Goal: Information Seeking & Learning: Find specific fact

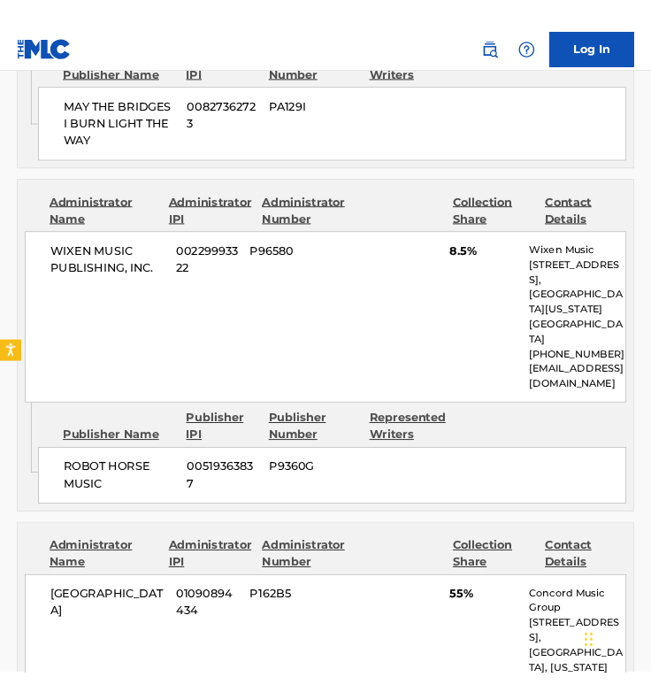
scroll to position [1239, 0]
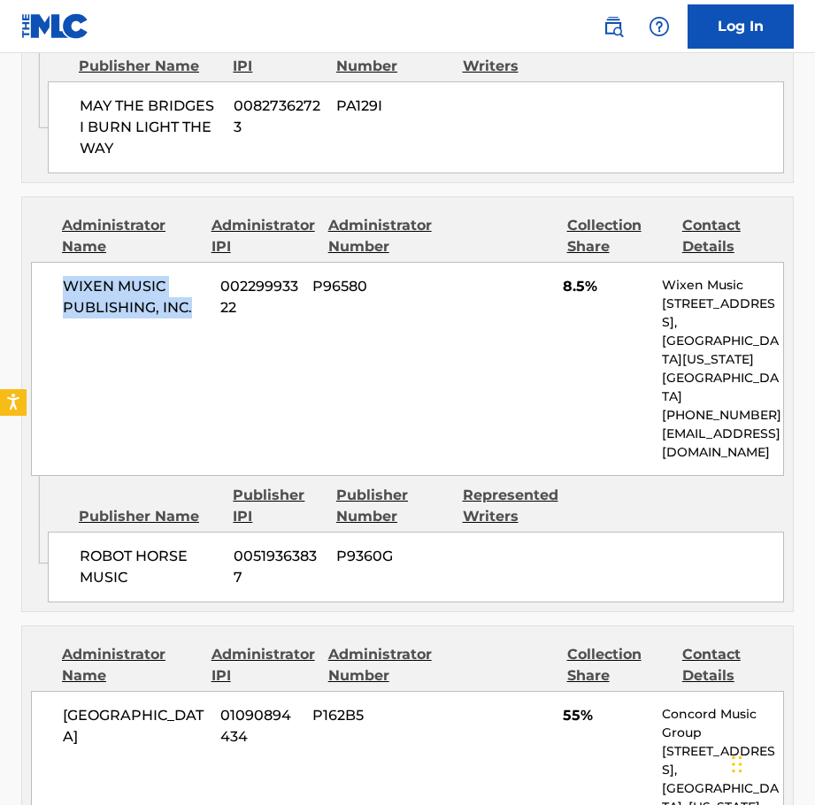
drag, startPoint x: 195, startPoint y: 286, endPoint x: 65, endPoint y: 265, distance: 131.8
click at [65, 276] on span "WIXEN MUSIC PUBLISHING, INC." at bounding box center [135, 297] width 144 height 42
copy span "WIXEN MUSIC PUBLISHING, INC."
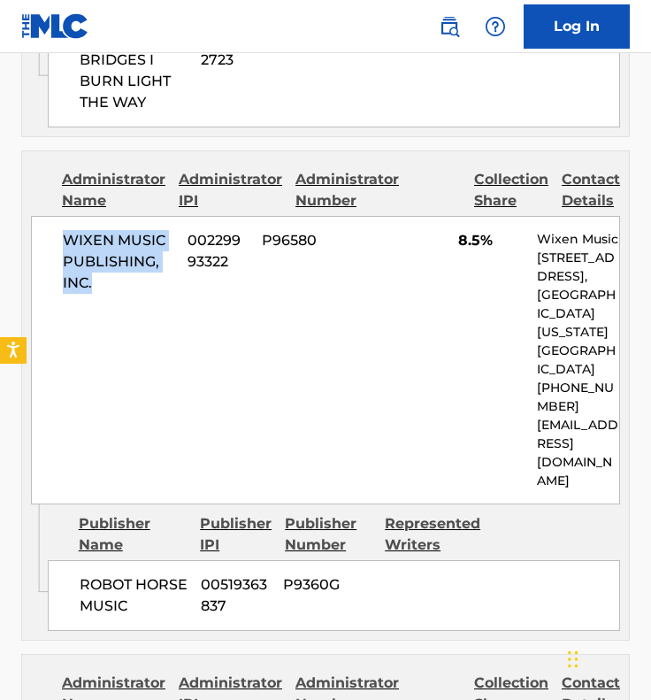
scroll to position [1593, 0]
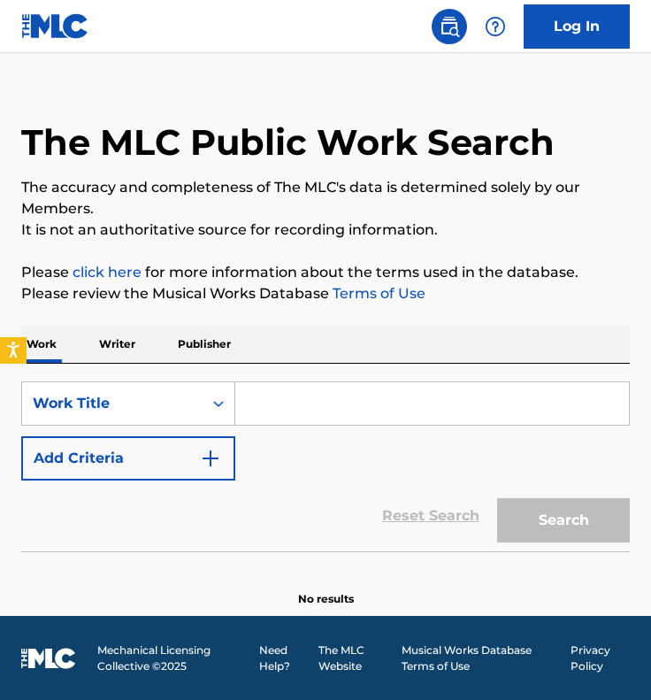
click at [340, 392] on input "Search Form" at bounding box center [432, 403] width 394 height 42
click at [382, 399] on input "Search Form" at bounding box center [432, 403] width 394 height 42
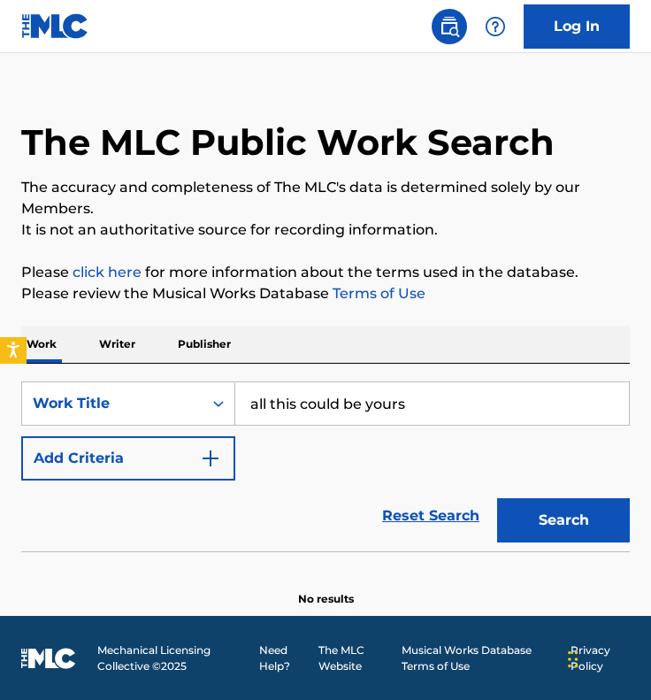
type input "all this could be yours"
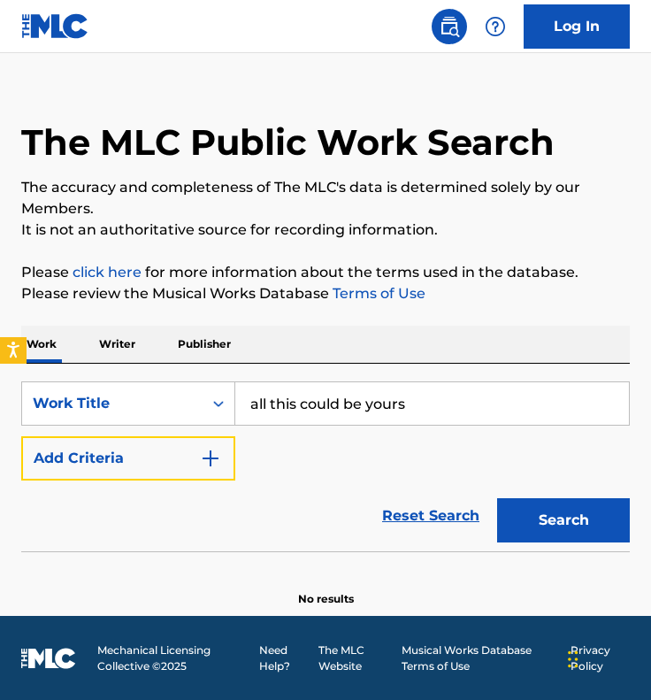
click at [21, 436] on button "Add Criteria" at bounding box center [128, 458] width 214 height 44
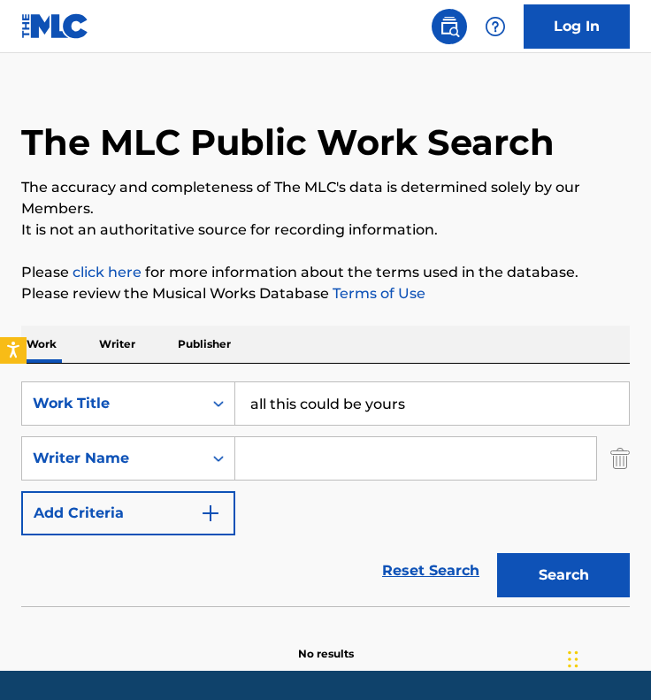
click at [349, 453] on input "Search Form" at bounding box center [415, 458] width 361 height 42
paste input "[PERSON_NAME]"
type input "[PERSON_NAME]"
click at [497, 553] on button "Search" at bounding box center [563, 575] width 133 height 44
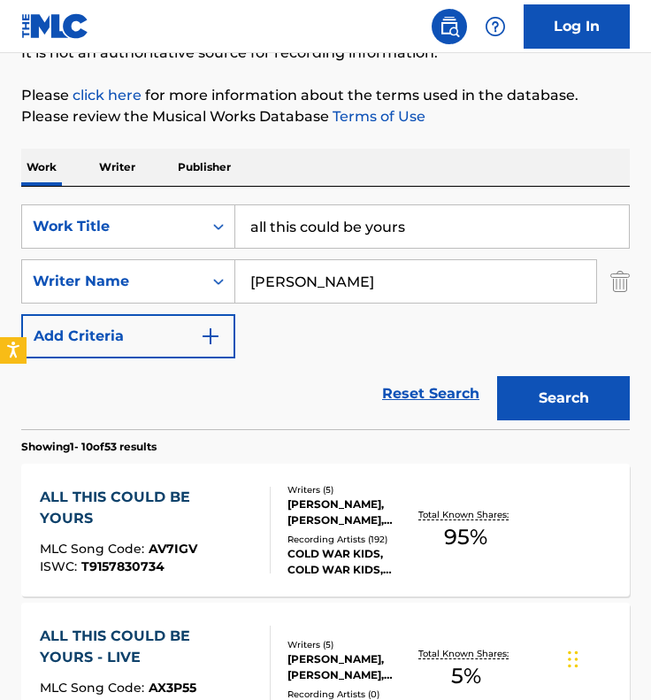
scroll to position [379, 0]
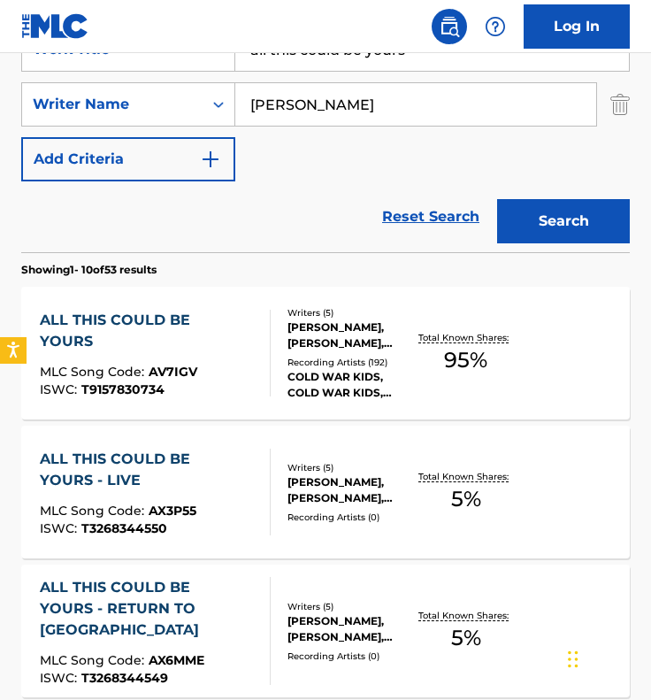
click at [197, 324] on div "ALL THIS COULD BE YOURS" at bounding box center [148, 331] width 216 height 42
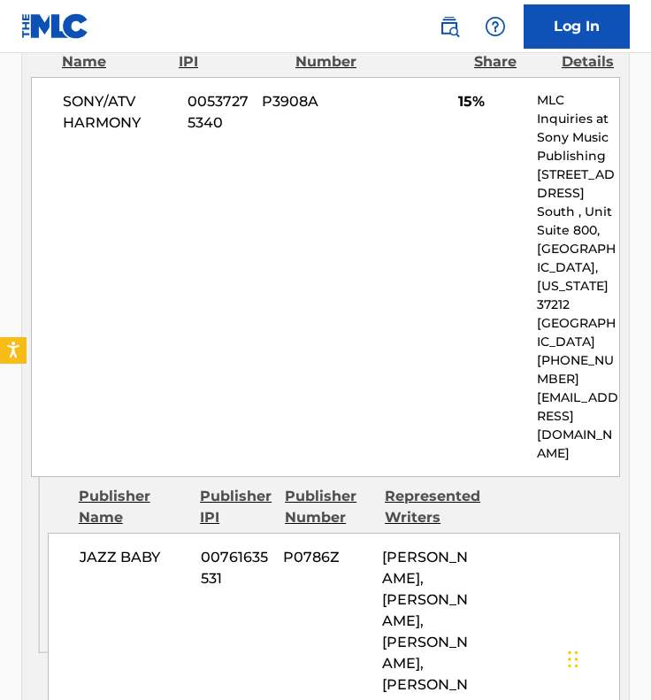
scroll to position [1770, 0]
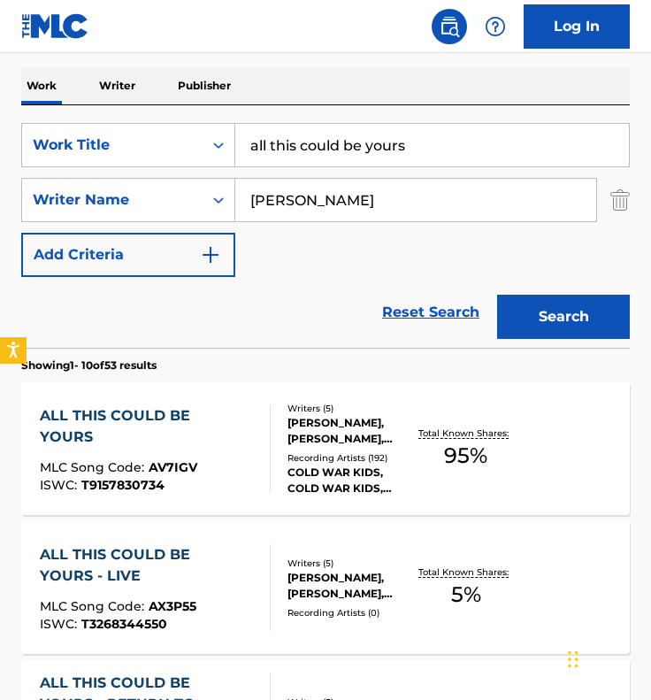
scroll to position [202, 0]
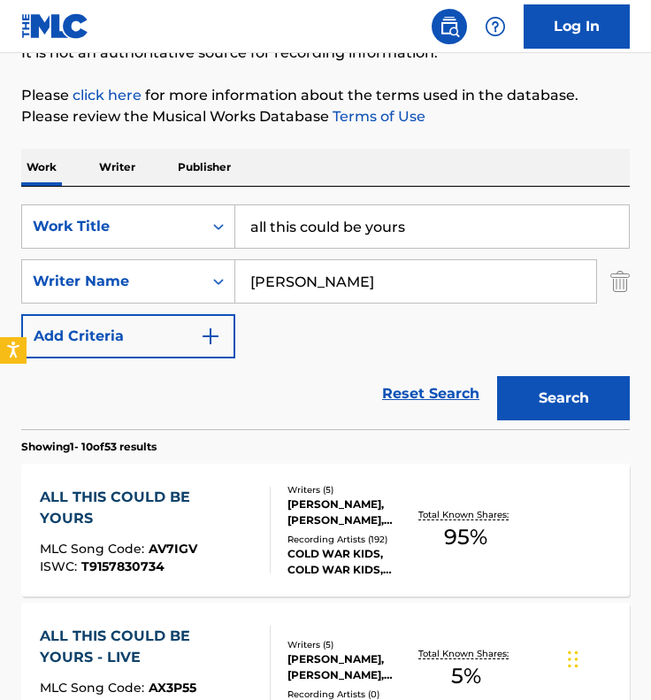
click at [349, 223] on input "all this could be yours" at bounding box center [432, 226] width 394 height 42
type input "amazing"
click at [497, 376] on button "Search" at bounding box center [563, 398] width 133 height 44
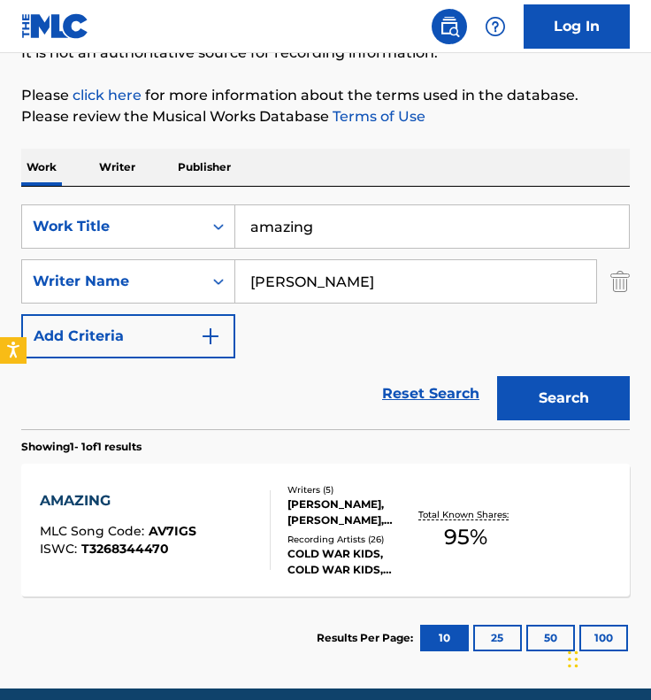
click at [202, 527] on div "AMAZING MLC Song Code : AV7IGS ISWC : T3268344470" at bounding box center [155, 530] width 231 height 80
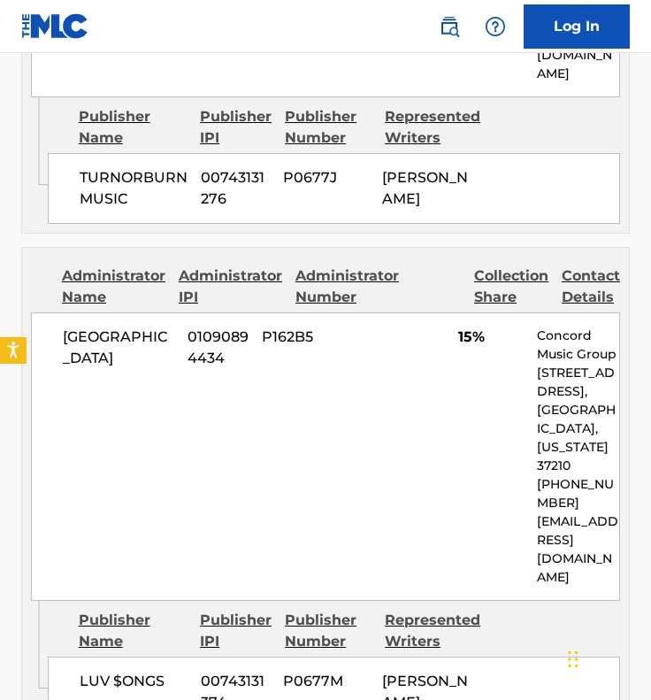
scroll to position [2300, 0]
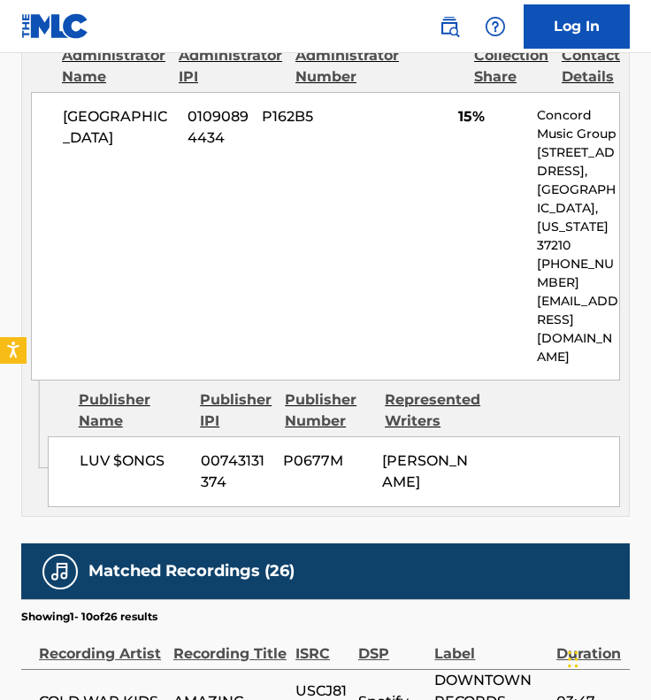
scroll to position [274, 0]
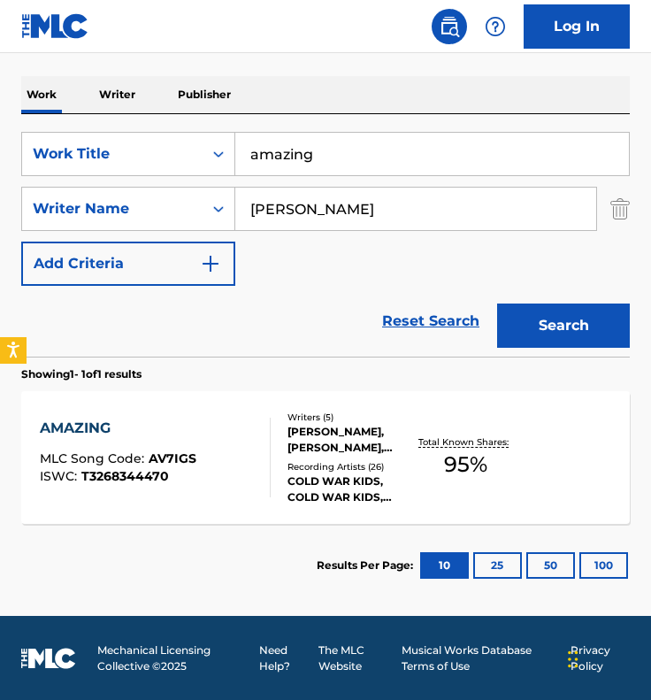
drag, startPoint x: 333, startPoint y: 150, endPoint x: 263, endPoint y: 148, distance: 69.9
click at [263, 148] on input "amazing" at bounding box center [432, 154] width 394 height 42
type input "a"
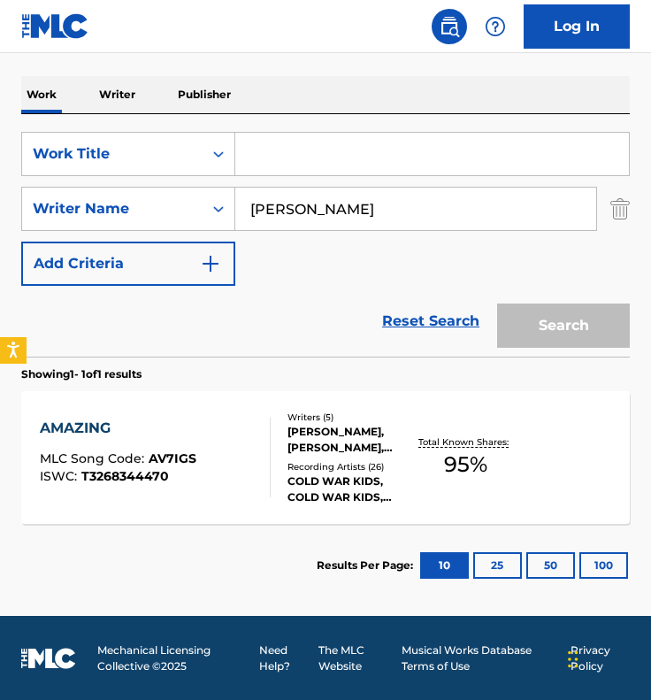
drag, startPoint x: 324, startPoint y: 119, endPoint x: 308, endPoint y: 157, distance: 42.1
click at [308, 157] on div "SearchWithCriteriaafb2c330-454d-4a3b-9004-d14dd63e2bff Work Title SearchWithCri…" at bounding box center [325, 235] width 609 height 242
click at [308, 157] on input "Search Form" at bounding box center [432, 154] width 394 height 42
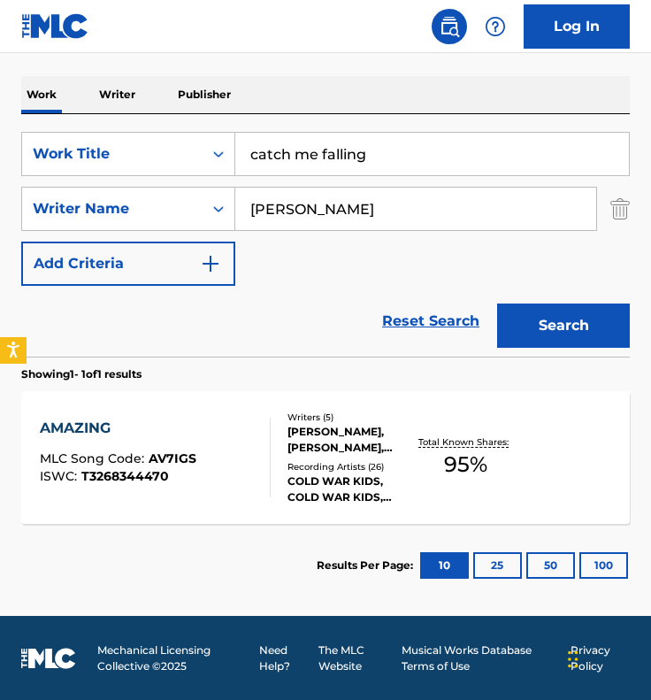
type input "catch me falling"
click at [497, 303] on button "Search" at bounding box center [563, 325] width 133 height 44
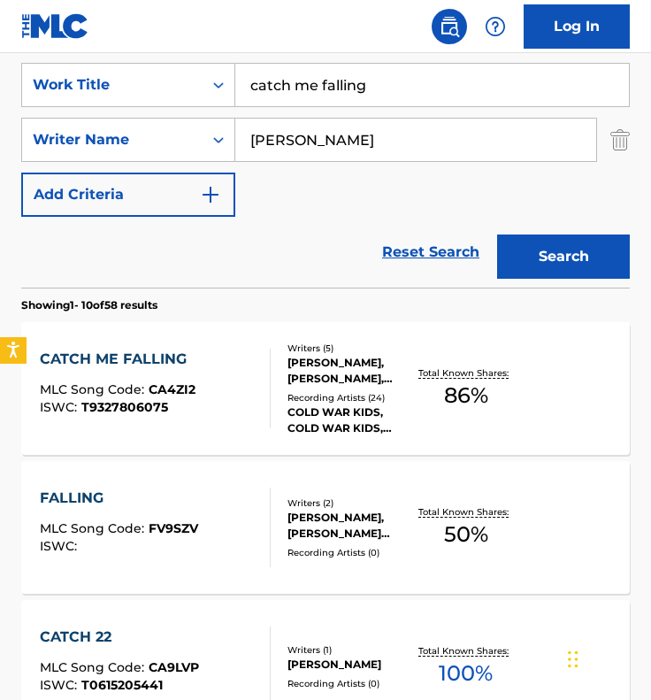
scroll to position [363, 0]
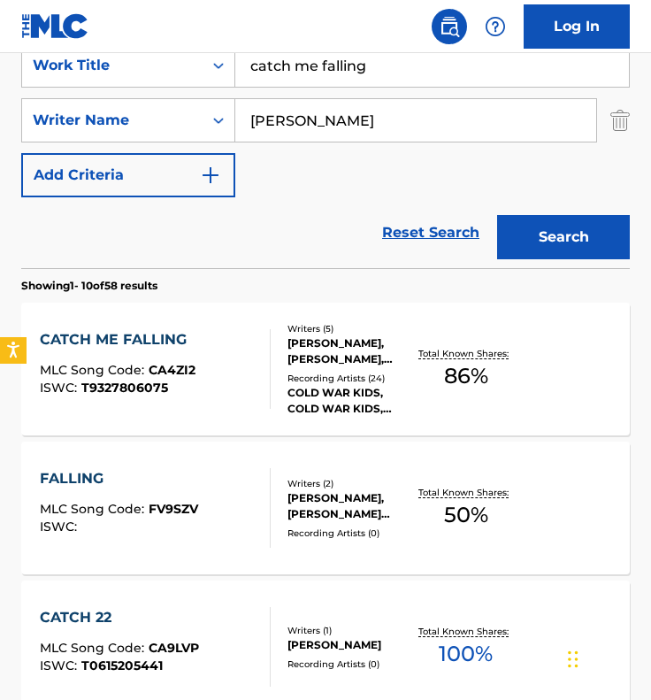
click at [99, 334] on div "CATCH ME FALLING" at bounding box center [118, 339] width 156 height 21
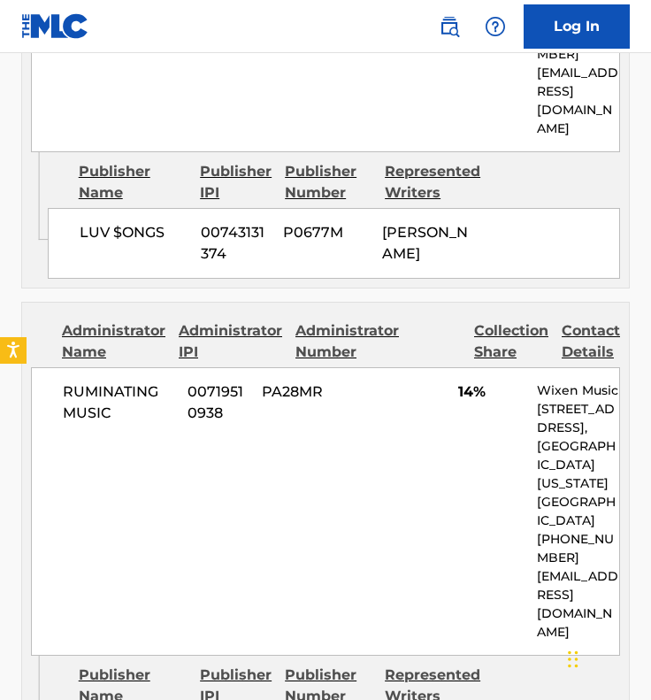
scroll to position [2300, 0]
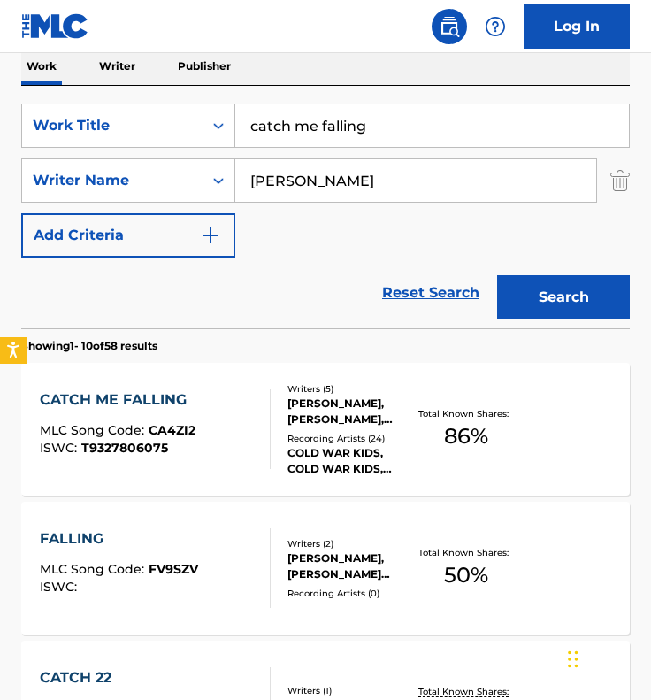
scroll to position [274, 0]
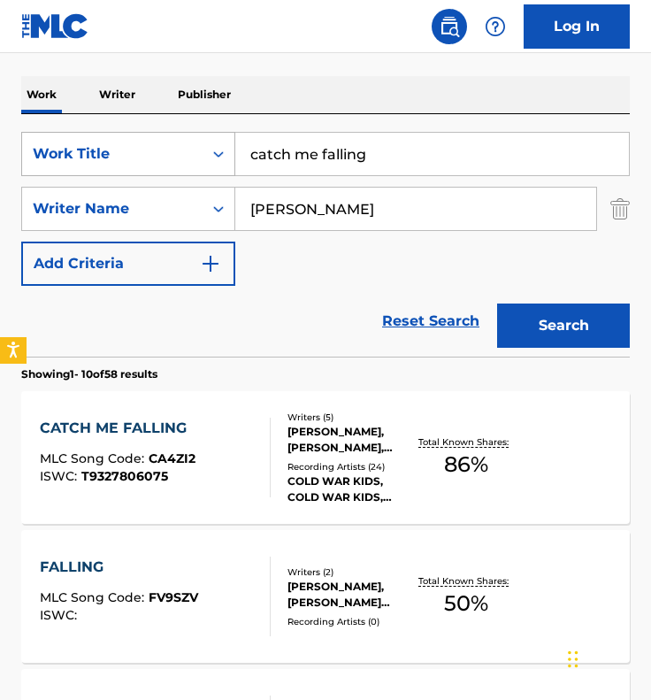
drag, startPoint x: 361, startPoint y: 157, endPoint x: 178, endPoint y: 157, distance: 183.1
click at [178, 157] on div "SearchWithCriteriaafb2c330-454d-4a3b-9004-d14dd63e2bff Work Title catch me fall…" at bounding box center [325, 154] width 609 height 44
type input "ceiling fan"
click at [497, 303] on button "Search" at bounding box center [563, 325] width 133 height 44
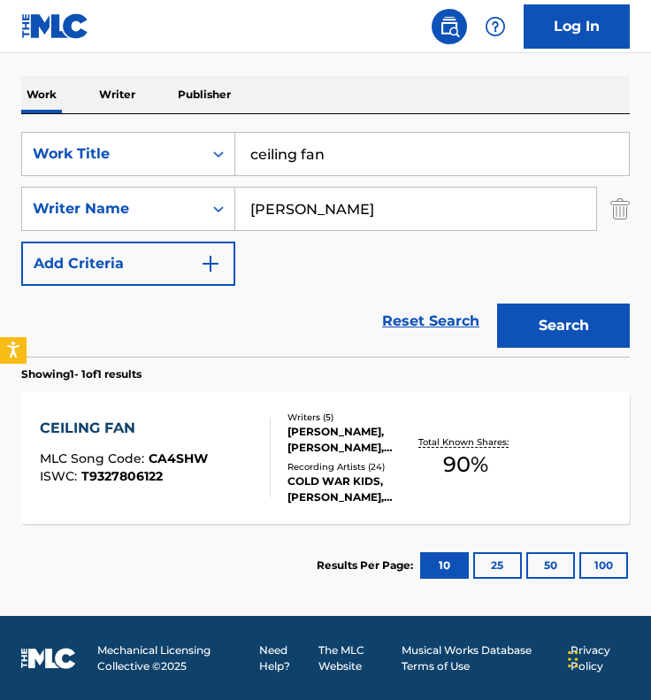
click at [253, 470] on div "CEILING FAN MLC Song Code : CA4SHW ISWC : T9327806122" at bounding box center [155, 458] width 231 height 80
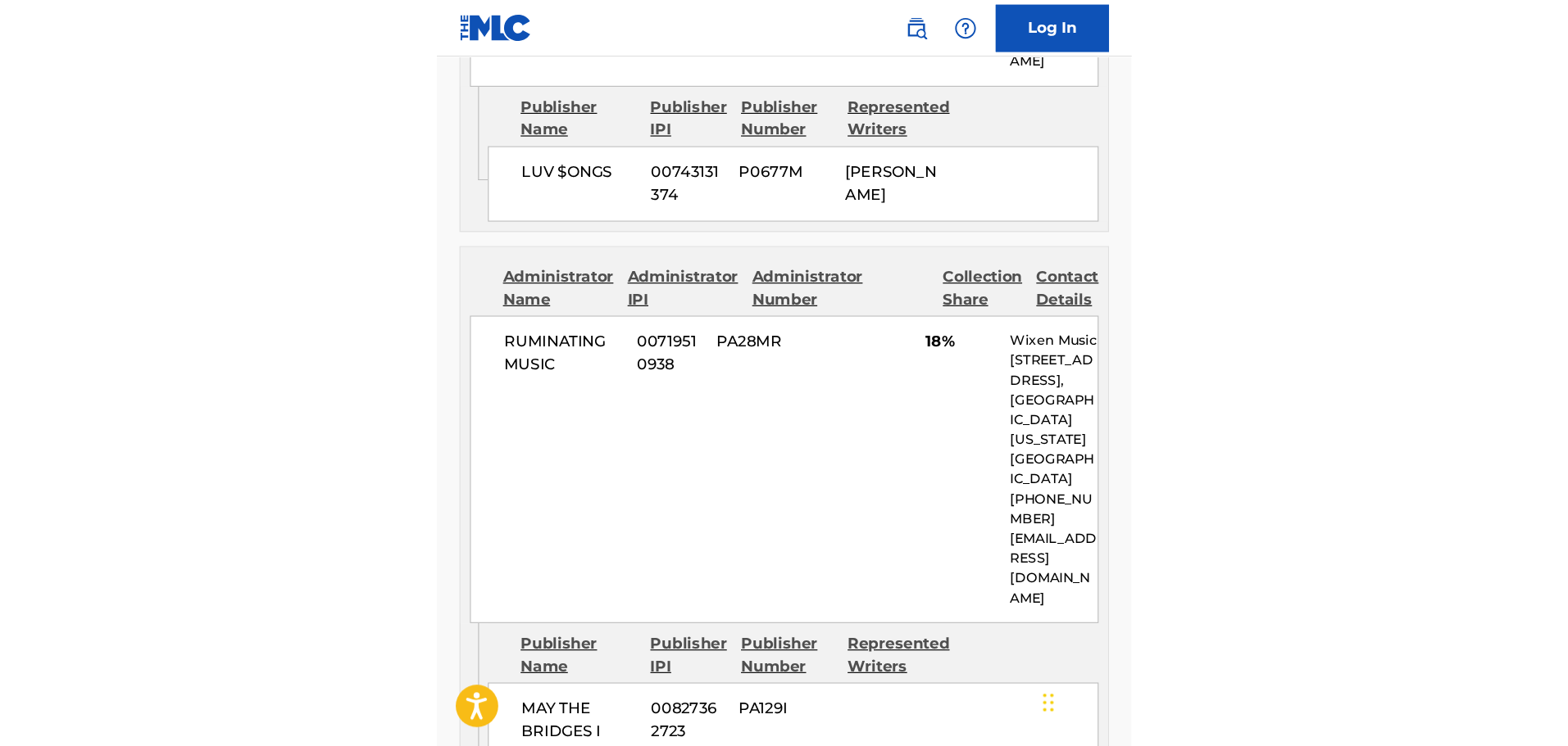
scroll to position [2021, 0]
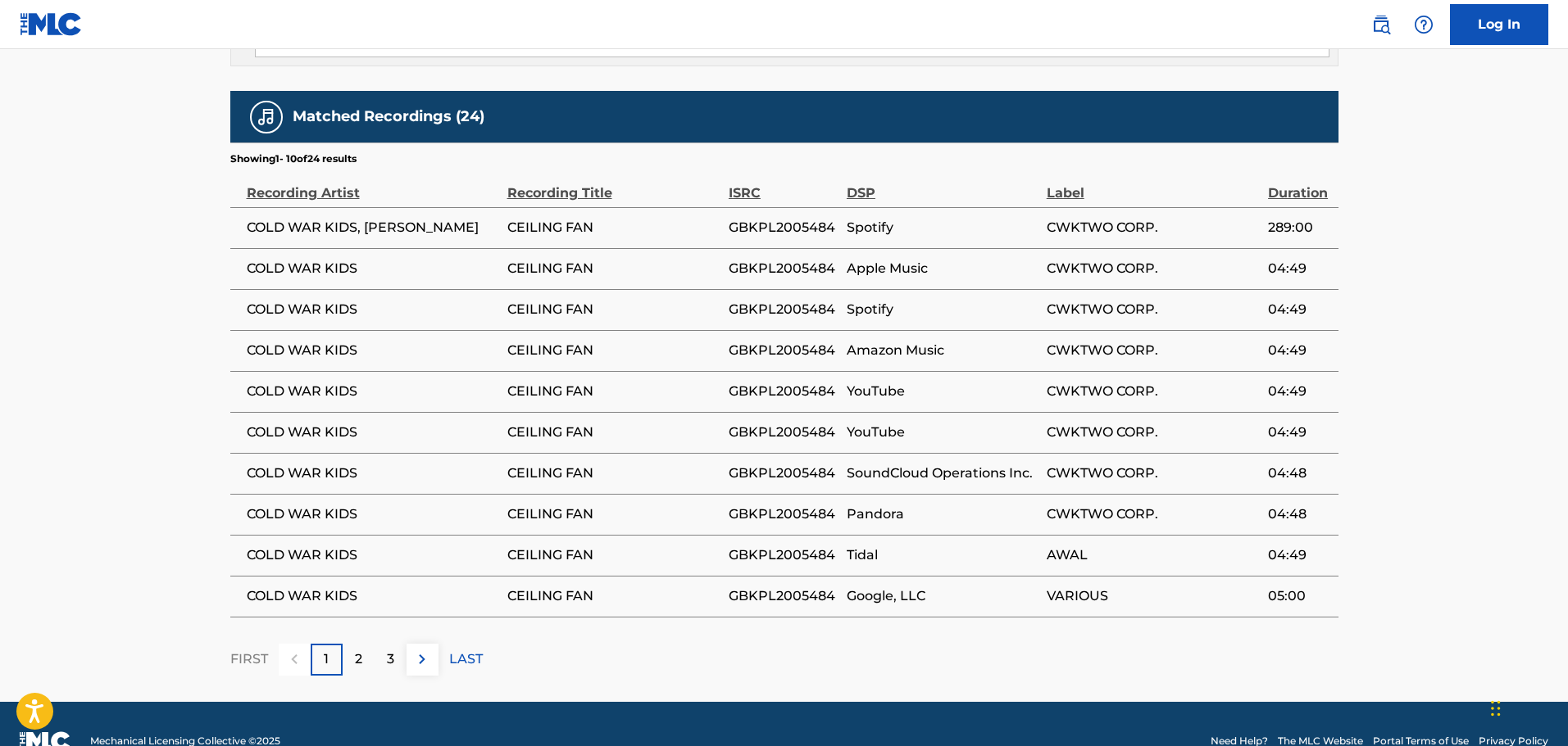
drag, startPoint x: 586, startPoint y: 245, endPoint x: 586, endPoint y: 232, distance: 13.0
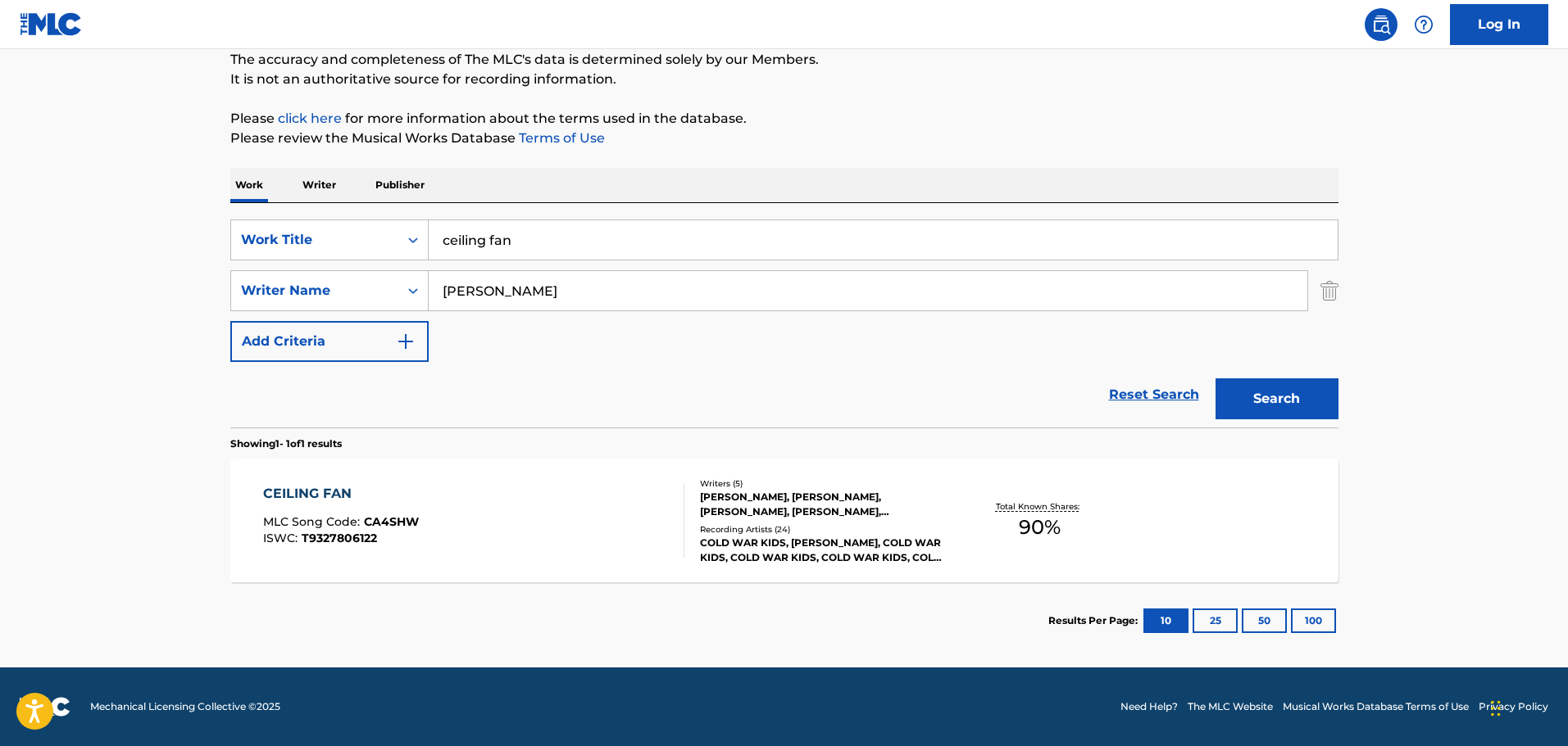
scroll to position [145, 0]
drag, startPoint x: 567, startPoint y: 237, endPoint x: 443, endPoint y: 242, distance: 124.1
click at [443, 242] on input "ceiling fan" at bounding box center [883, 240] width 909 height 39
type input "first"
click at [602, 379] on button "Search" at bounding box center [1276, 399] width 123 height 41
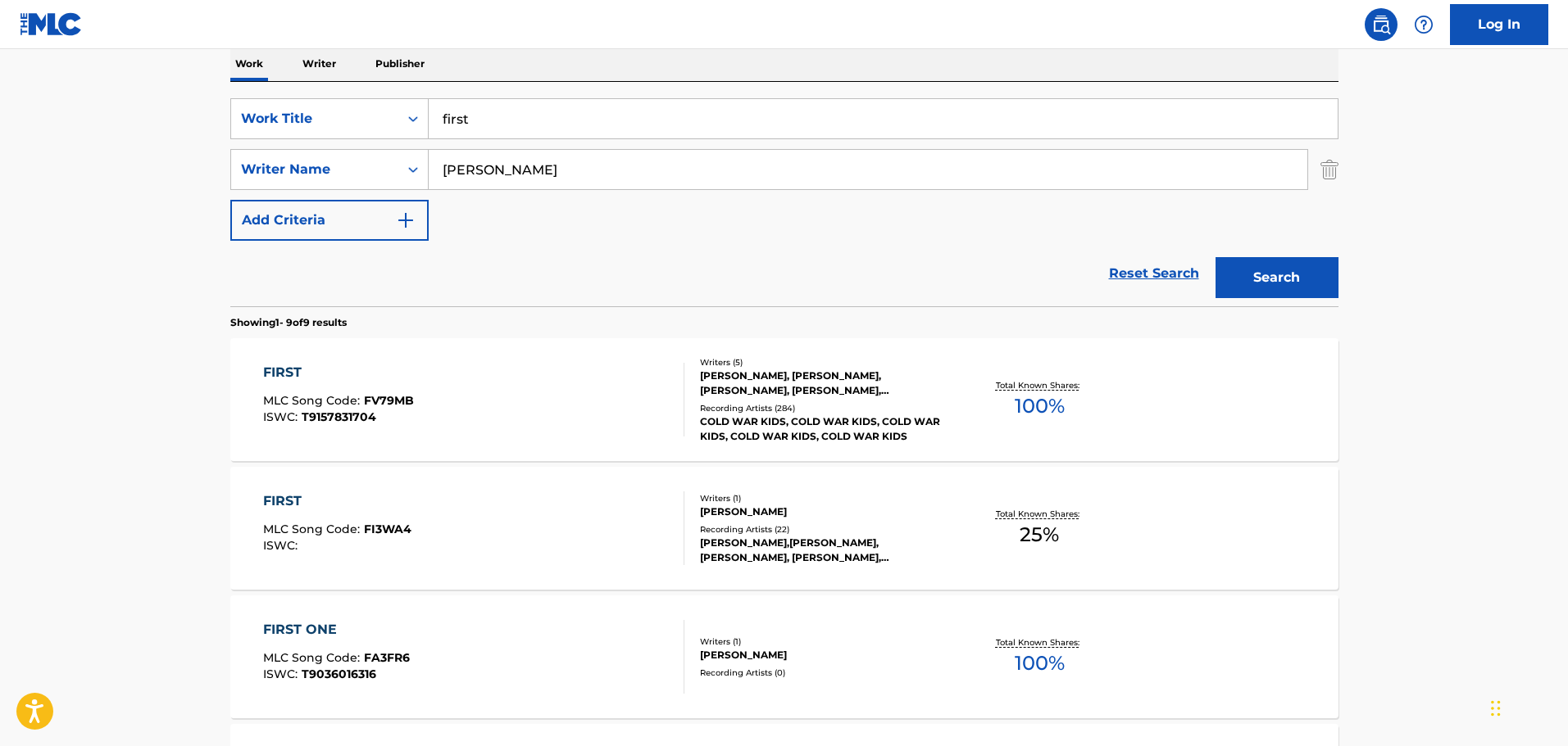
scroll to position [391, 0]
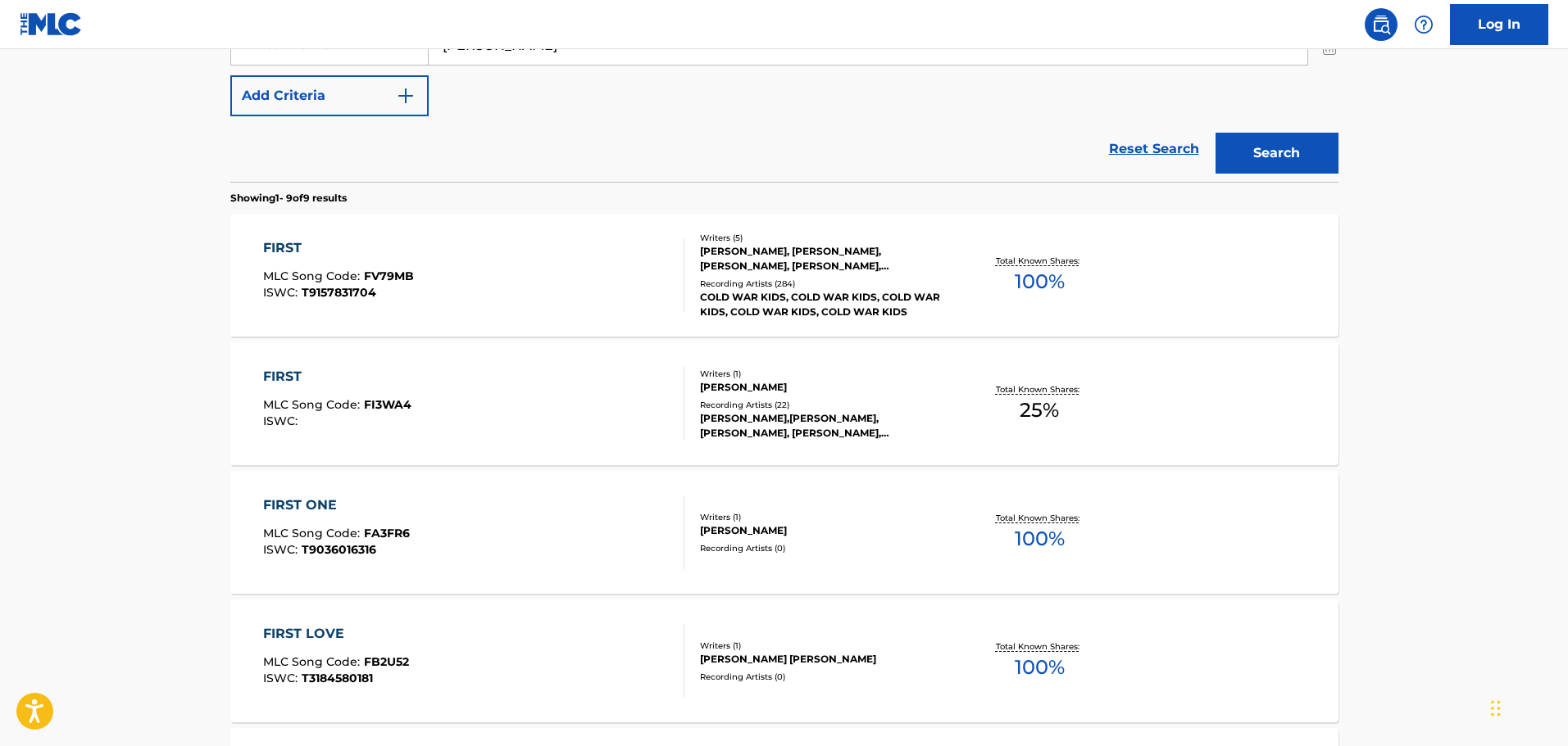
click at [602, 317] on div "FIRST MLC Song Code : FV79MB ISWC : T9157831704 Writers ( 5 ) [PERSON_NAME], [P…" at bounding box center [784, 275] width 1108 height 123
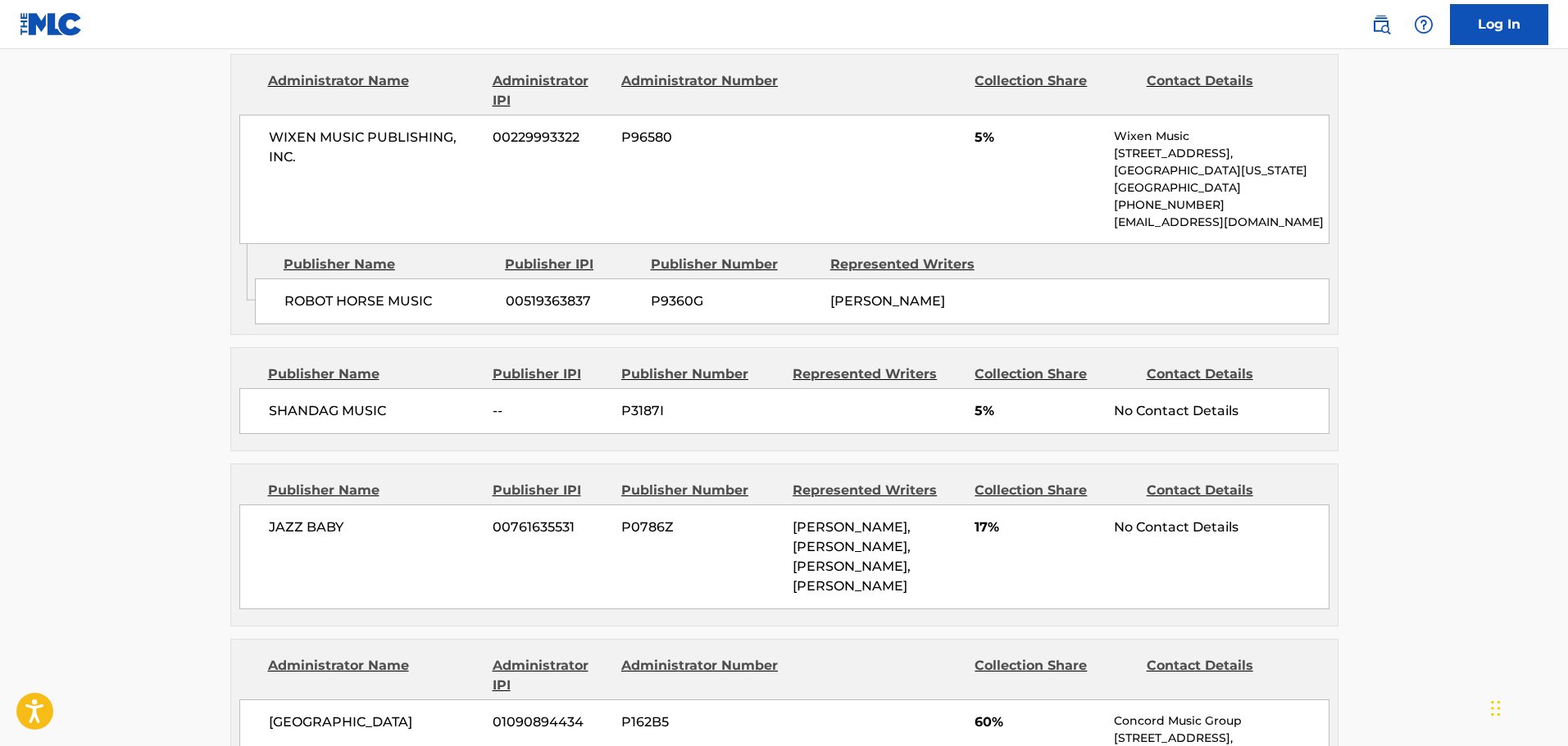
scroll to position [901, 0]
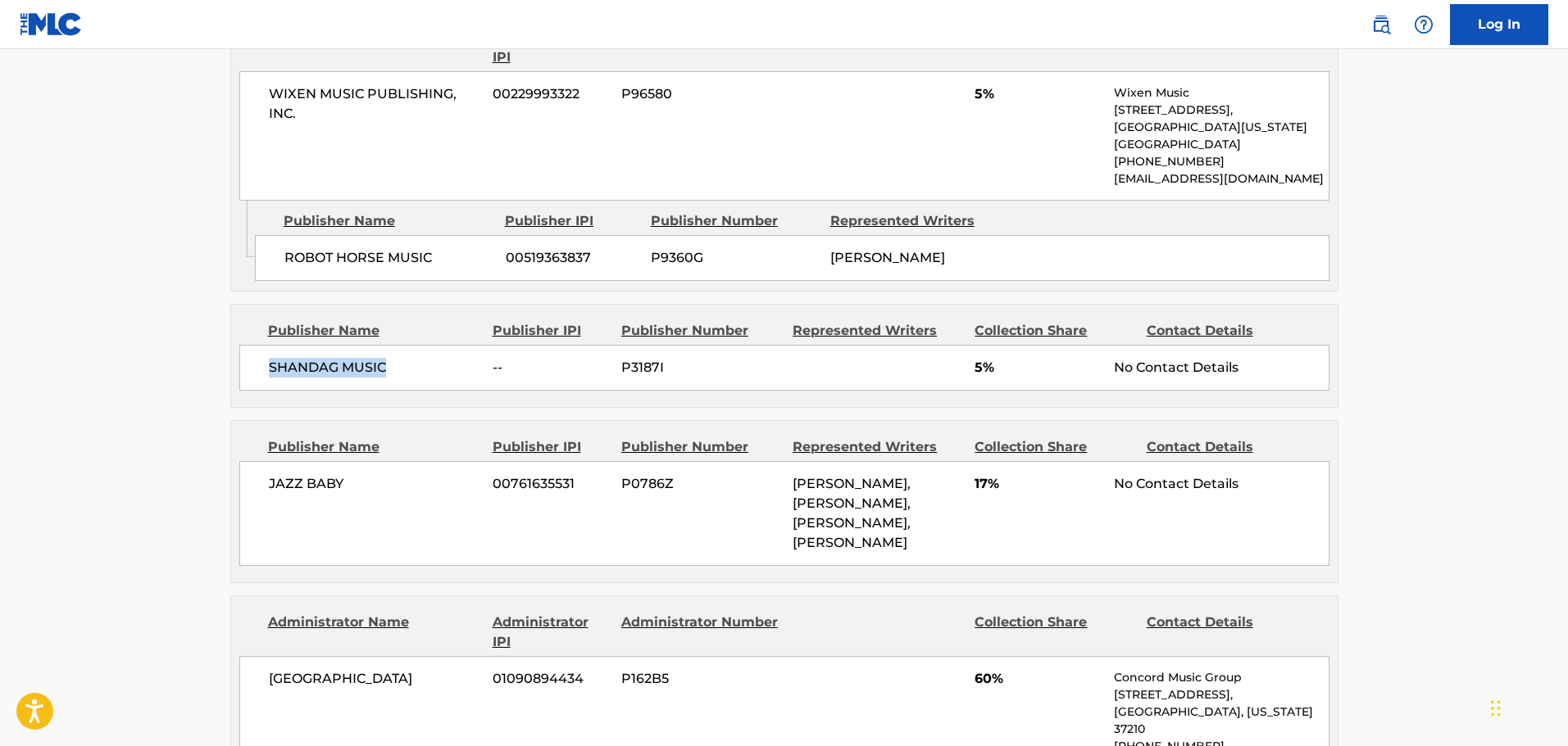
drag, startPoint x: 387, startPoint y: 364, endPoint x: 211, endPoint y: 364, distance: 176.0
click at [211, 364] on div "< Back to public search results Copy work link FIRST Work Detail Member Work Id…" at bounding box center [784, 484] width 1148 height 2590
copy span "SHANDAG MUSIC"
